Goal: Navigation & Orientation: Find specific page/section

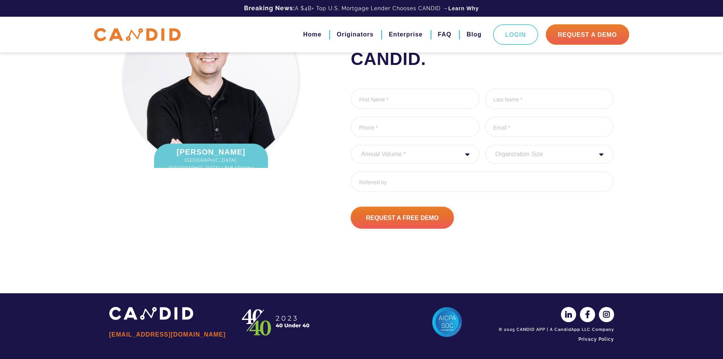
scroll to position [1004, 0]
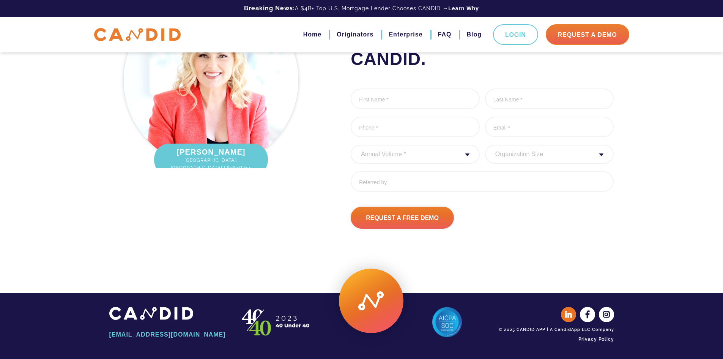
click at [565, 315] on icon at bounding box center [568, 314] width 15 height 15
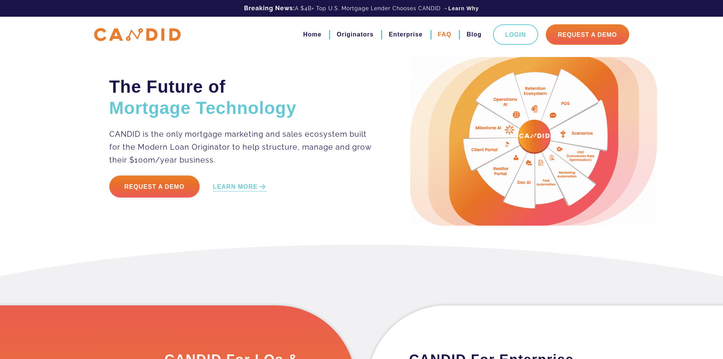
click at [443, 36] on link "FAQ" at bounding box center [445, 34] width 14 height 13
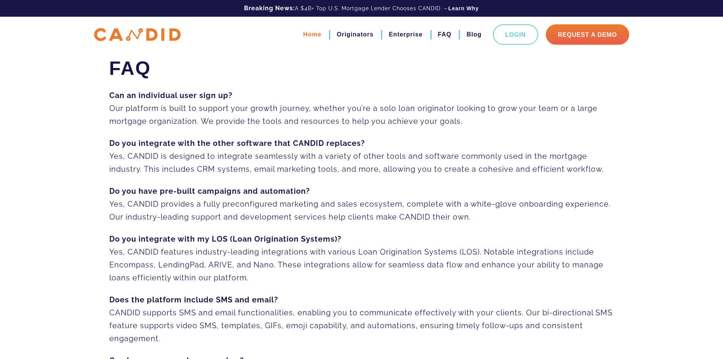
click at [311, 35] on link "Home" at bounding box center [312, 34] width 18 height 13
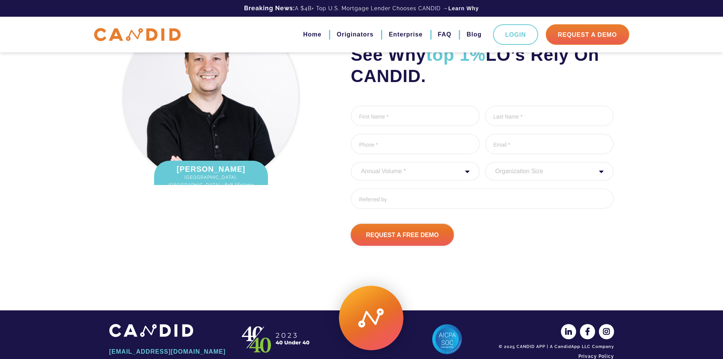
scroll to position [1004, 0]
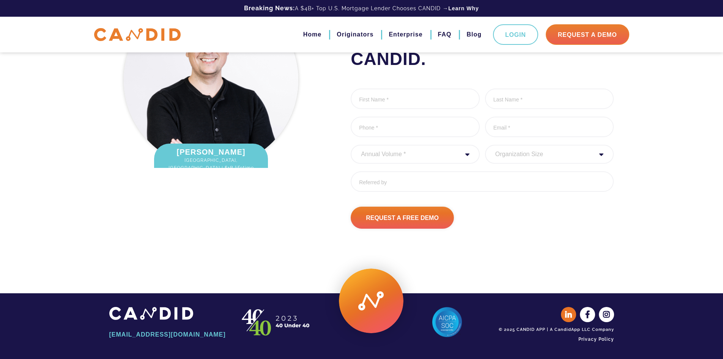
click at [571, 312] on icon at bounding box center [568, 314] width 15 height 15
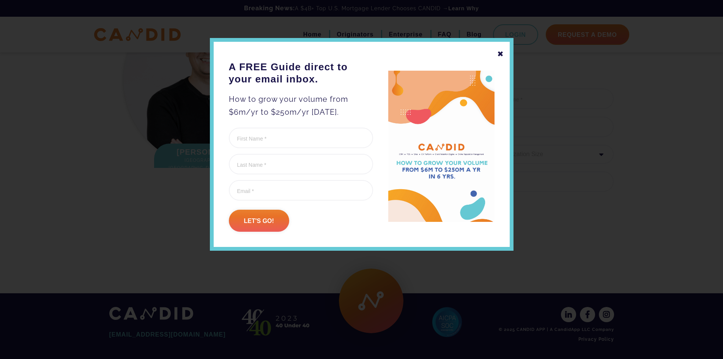
click at [499, 53] on div "✖" at bounding box center [500, 53] width 7 height 13
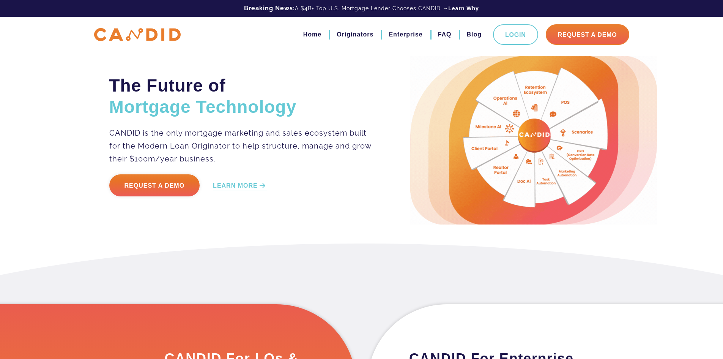
scroll to position [0, 0]
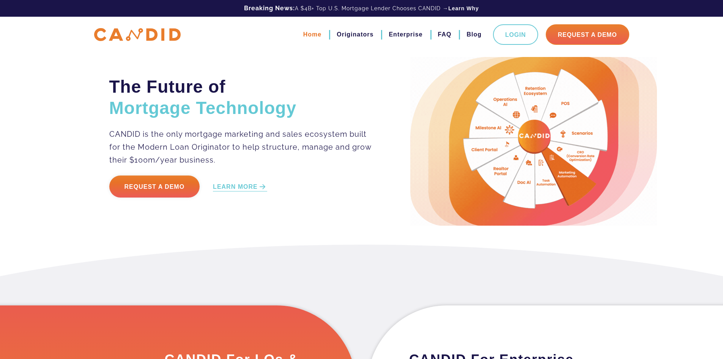
click at [313, 34] on link "Home" at bounding box center [312, 34] width 18 height 13
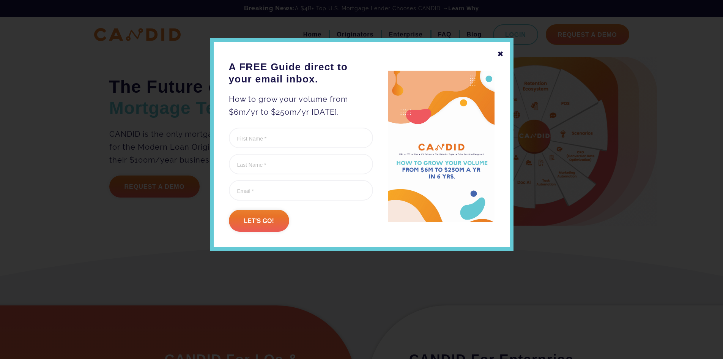
click at [502, 52] on div "✖" at bounding box center [500, 53] width 7 height 13
